Goal: Navigation & Orientation: Find specific page/section

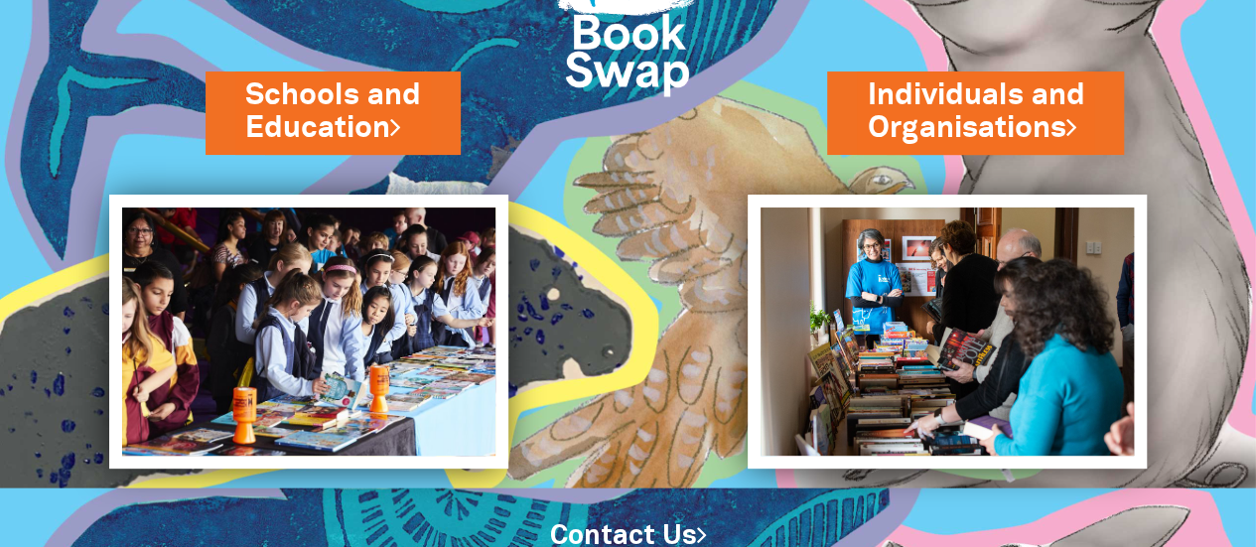
scroll to position [139, 0]
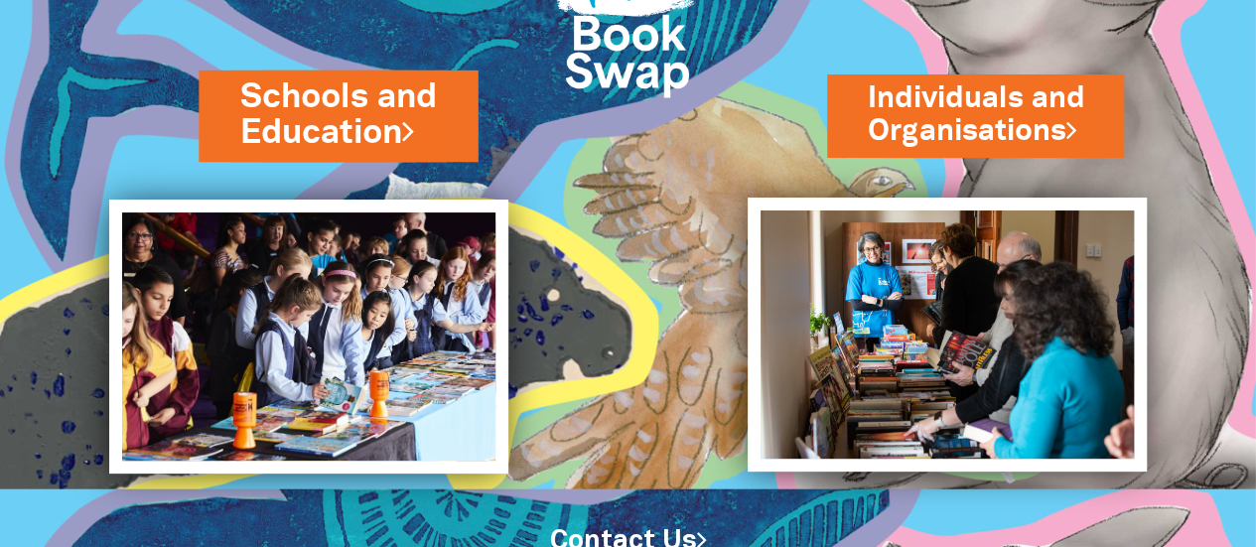
click at [388, 128] on link "Schools and Education" at bounding box center [338, 114] width 196 height 83
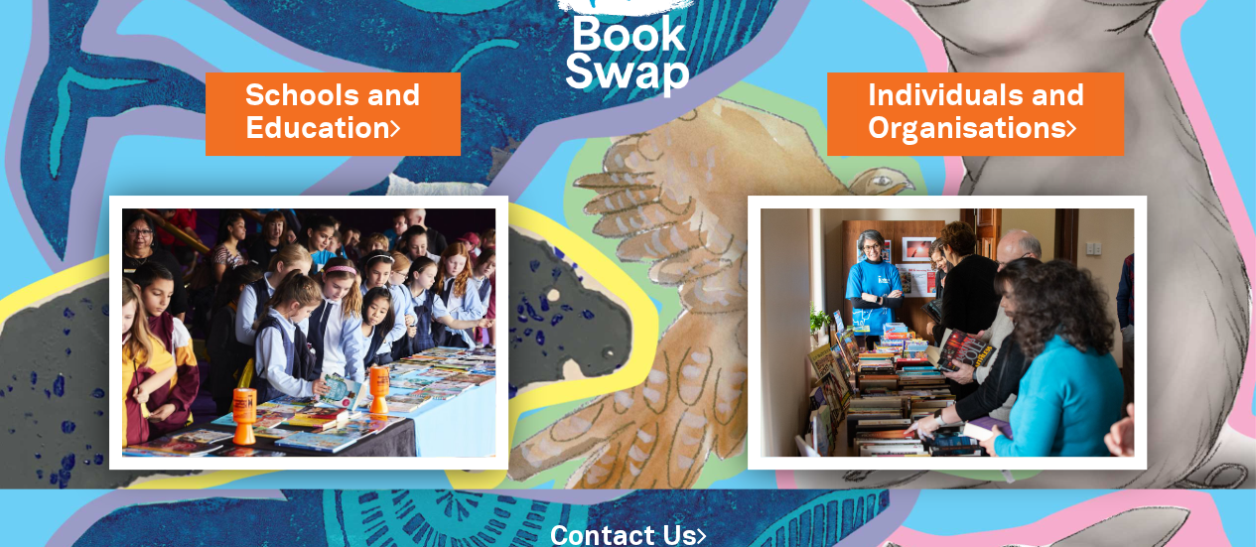
scroll to position [0, 0]
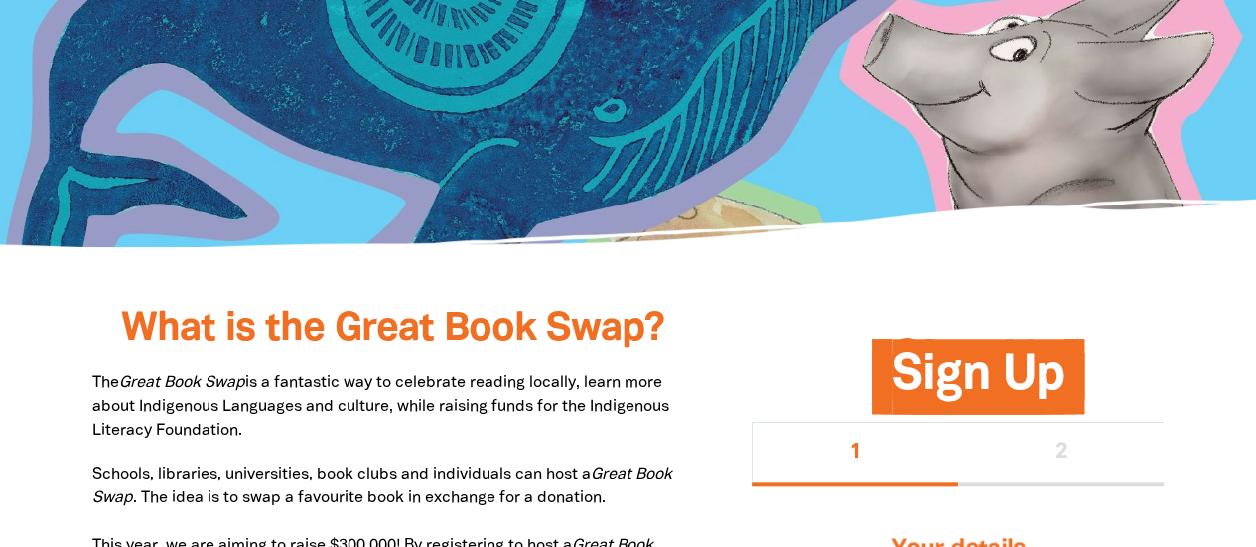
scroll to position [542, 0]
